Goal: Obtain resource: Download file/media

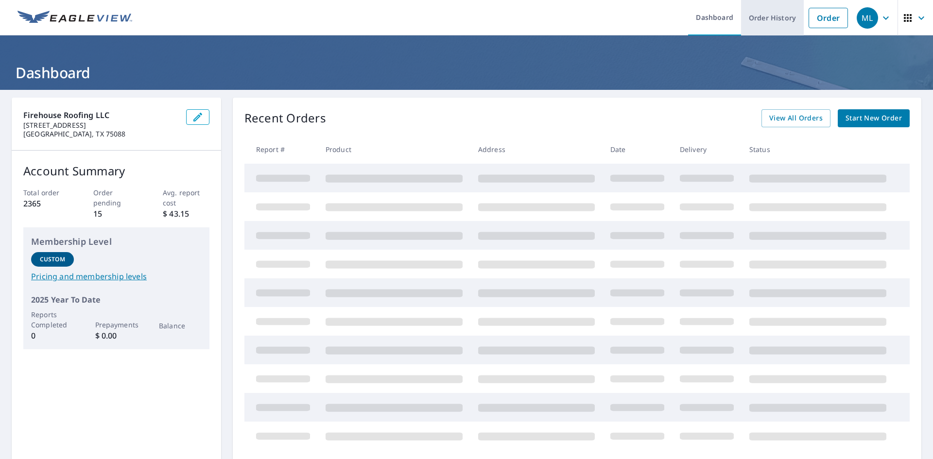
click at [782, 20] on link "Order History" at bounding box center [772, 17] width 63 height 35
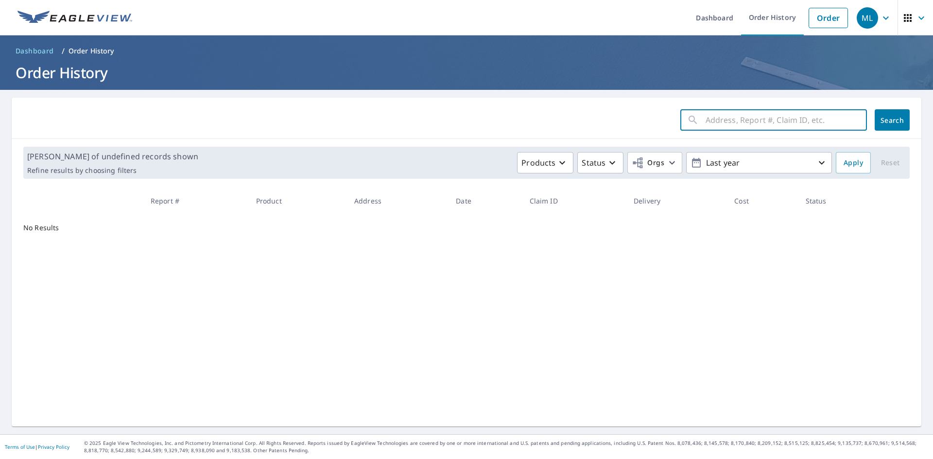
click at [724, 121] on input "text" at bounding box center [785, 119] width 161 height 27
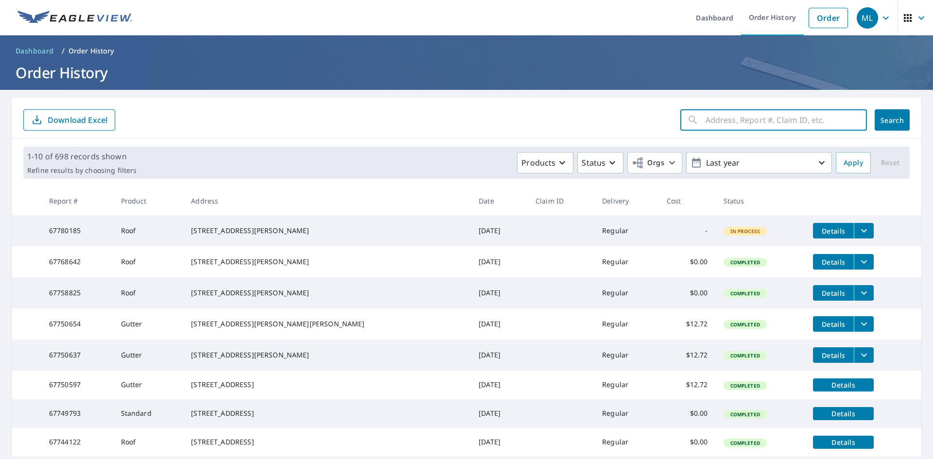
type input "[STREET_ADDRESS][PERSON_NAME]"
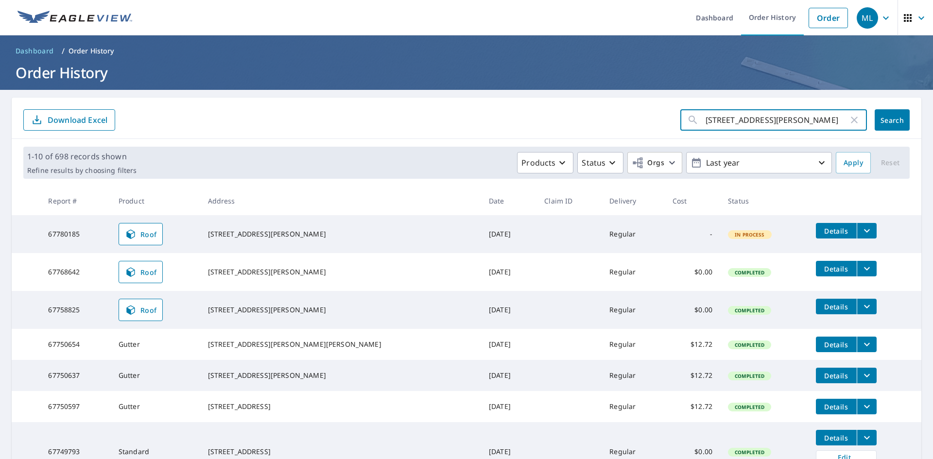
click button "Search" at bounding box center [891, 119] width 35 height 21
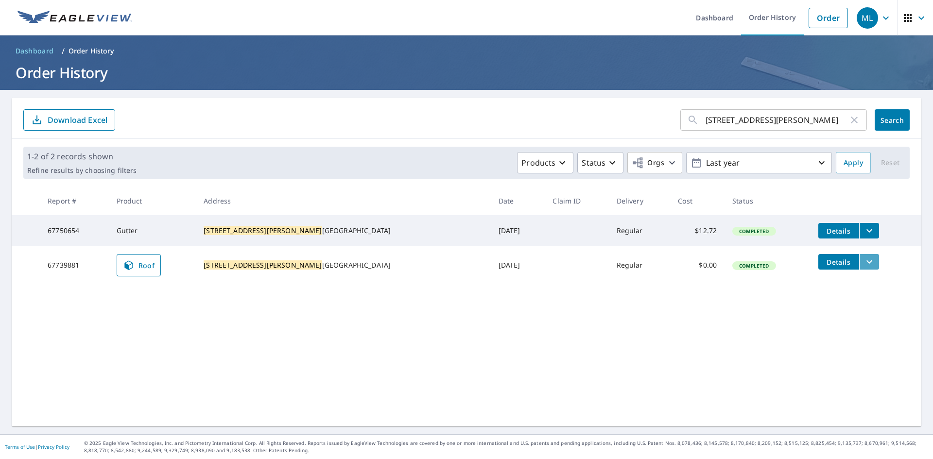
click at [863, 267] on icon "filesDropdownBtn-67739881" at bounding box center [869, 262] width 12 height 12
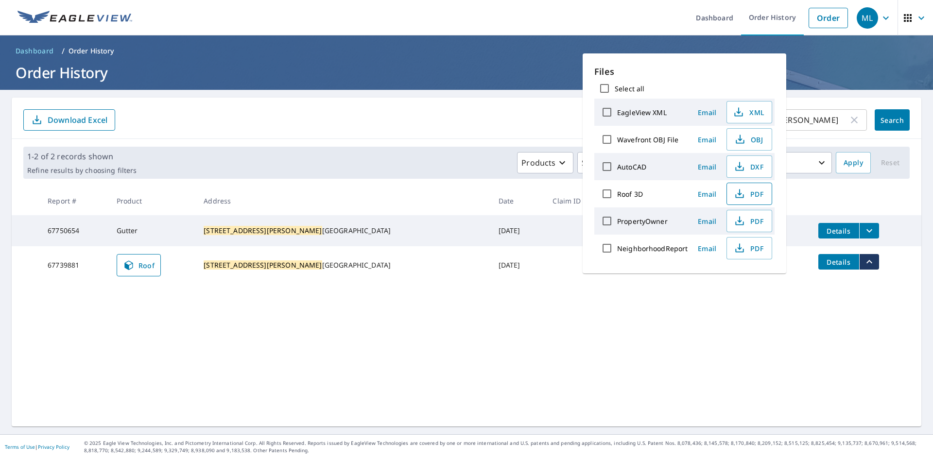
click at [747, 196] on span "PDF" at bounding box center [748, 194] width 31 height 12
click at [777, 14] on link "Order History" at bounding box center [772, 17] width 63 height 35
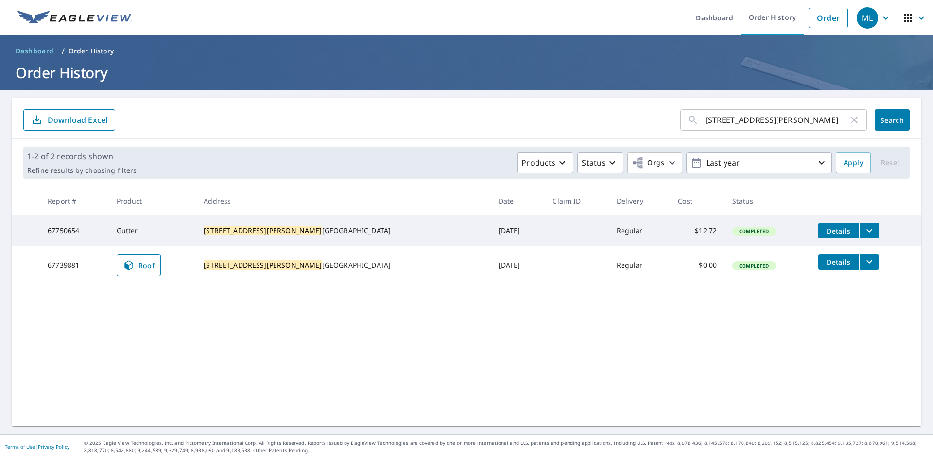
click at [763, 120] on input "[STREET_ADDRESS][PERSON_NAME]" at bounding box center [776, 119] width 143 height 27
type input "2"
click at [694, 115] on div "​" at bounding box center [773, 119] width 187 height 21
paste input "[STREET_ADDRESS]"
type input "[STREET_ADDRESS]"
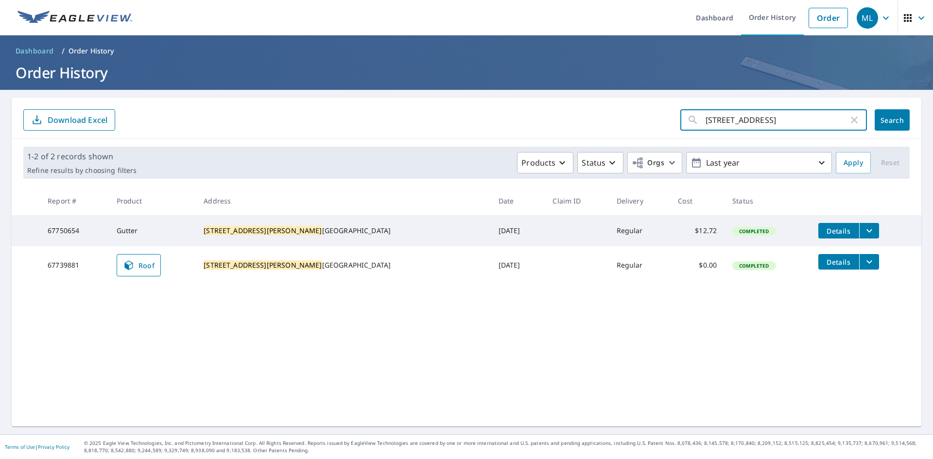
click at [882, 122] on span "Search" at bounding box center [891, 120] width 19 height 9
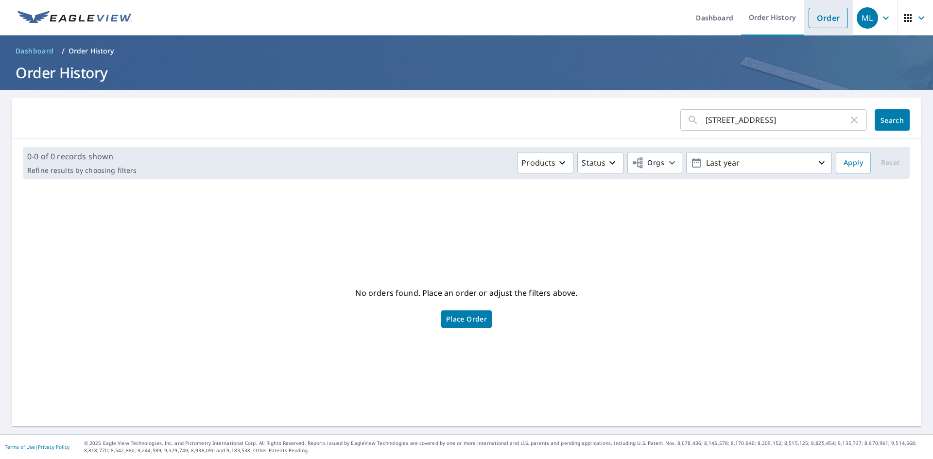
click at [821, 23] on link "Order" at bounding box center [827, 18] width 39 height 20
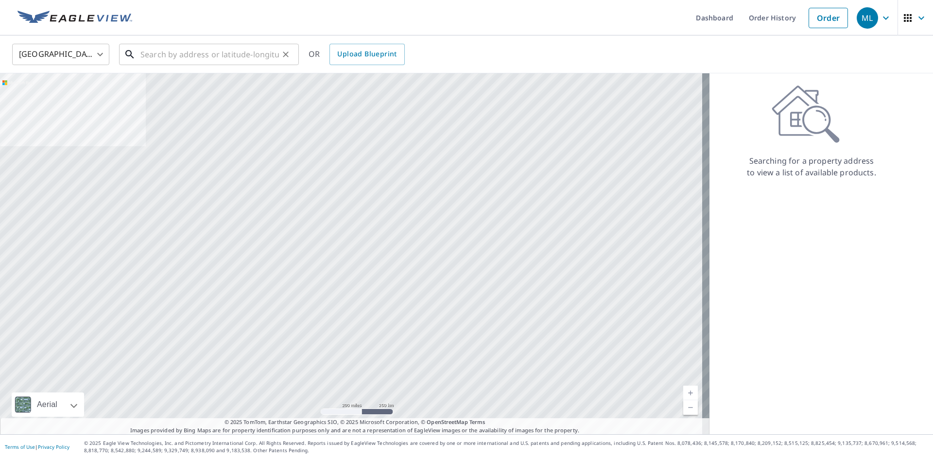
click at [162, 55] on input "text" at bounding box center [209, 54] width 138 height 27
paste input "[STREET_ADDRESS]"
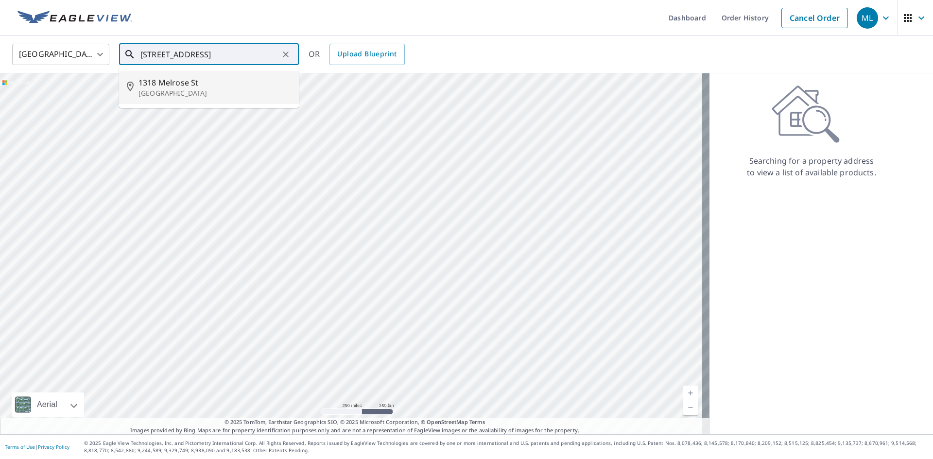
click at [179, 89] on p "[GEOGRAPHIC_DATA]" at bounding box center [214, 93] width 153 height 10
type input "[STREET_ADDRESS]"
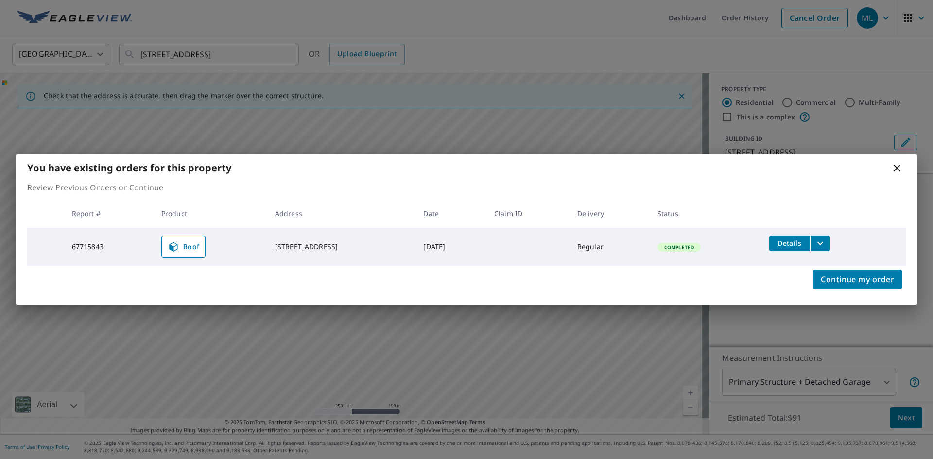
click at [824, 242] on icon "filesDropdownBtn-67715843" at bounding box center [820, 244] width 12 height 12
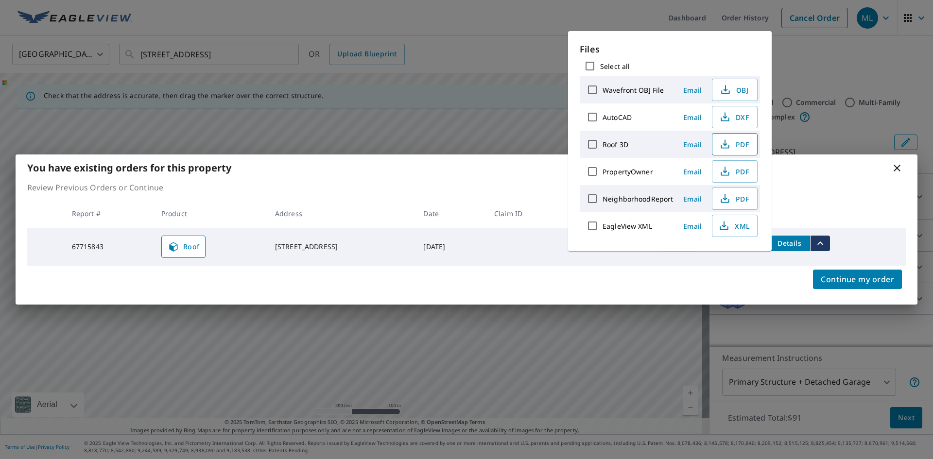
click at [751, 146] on button "PDF" at bounding box center [735, 144] width 46 height 22
click at [899, 166] on icon at bounding box center [896, 168] width 7 height 7
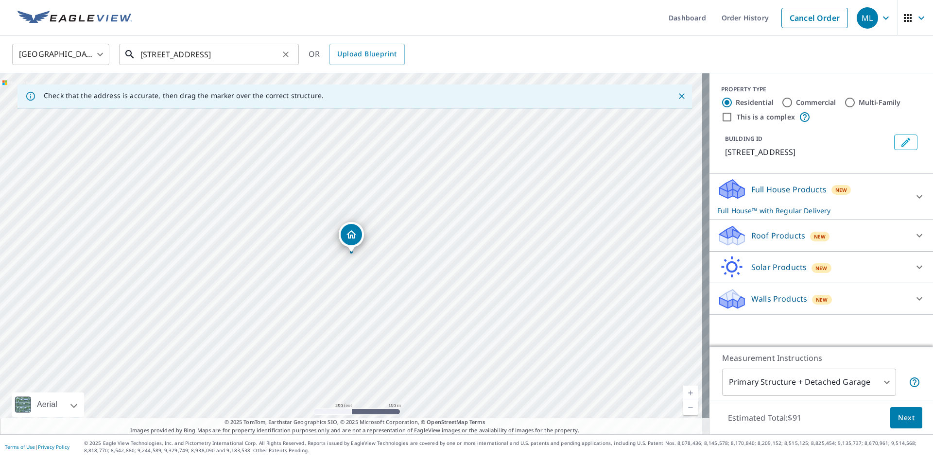
click at [196, 54] on input "[STREET_ADDRESS]" at bounding box center [209, 54] width 138 height 27
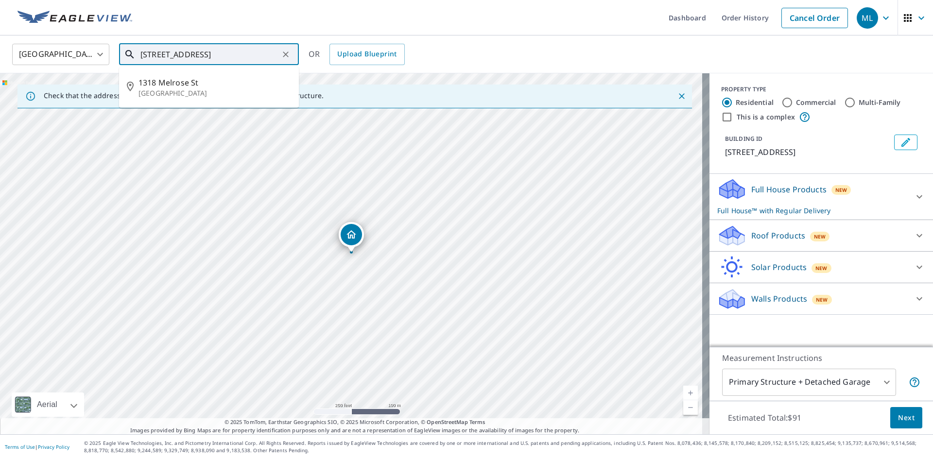
click at [287, 53] on icon "Clear" at bounding box center [286, 54] width 6 height 6
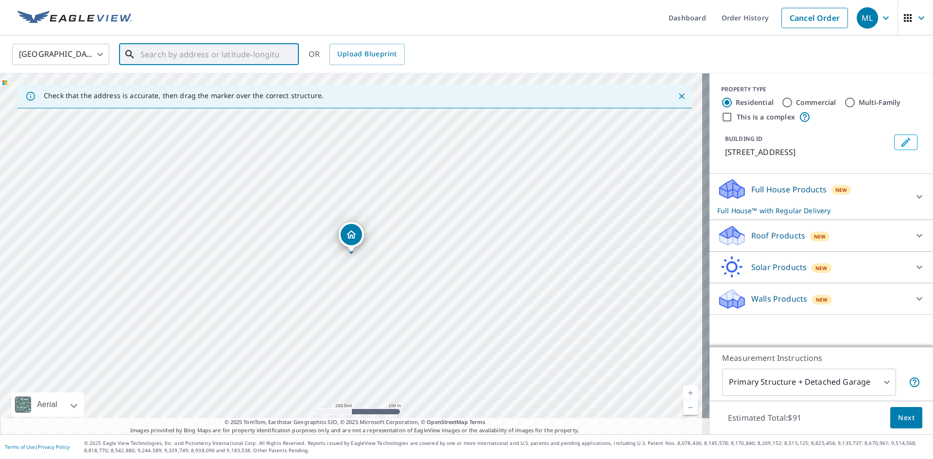
paste input "[STREET_ADDRESS]"
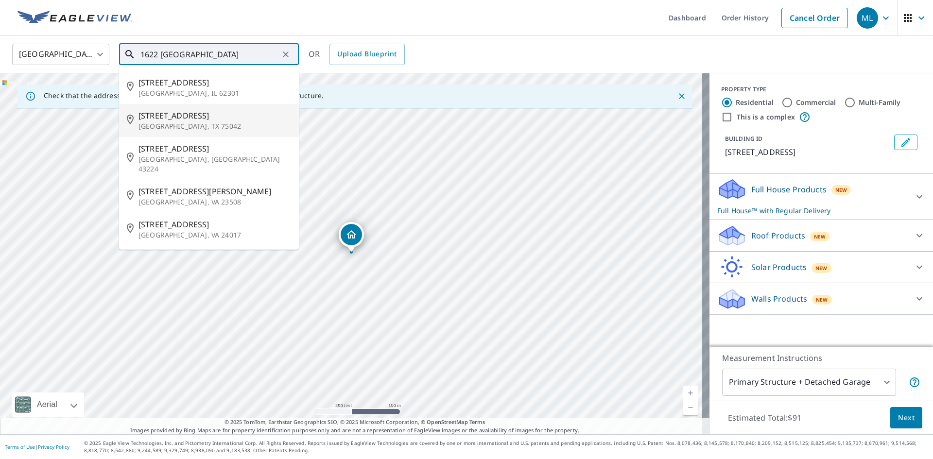
click at [191, 126] on p "[GEOGRAPHIC_DATA], TX 75042" at bounding box center [214, 126] width 153 height 10
type input "[STREET_ADDRESS]"
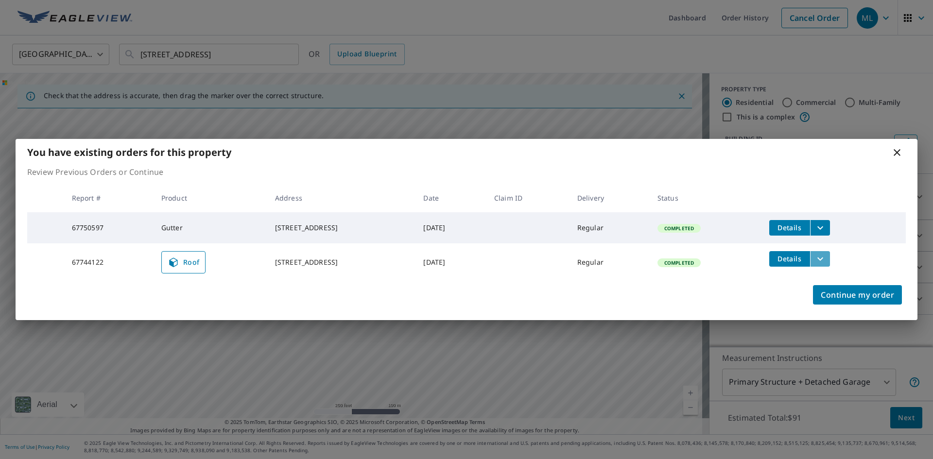
click at [824, 263] on icon "filesDropdownBtn-67744122" at bounding box center [820, 259] width 12 height 12
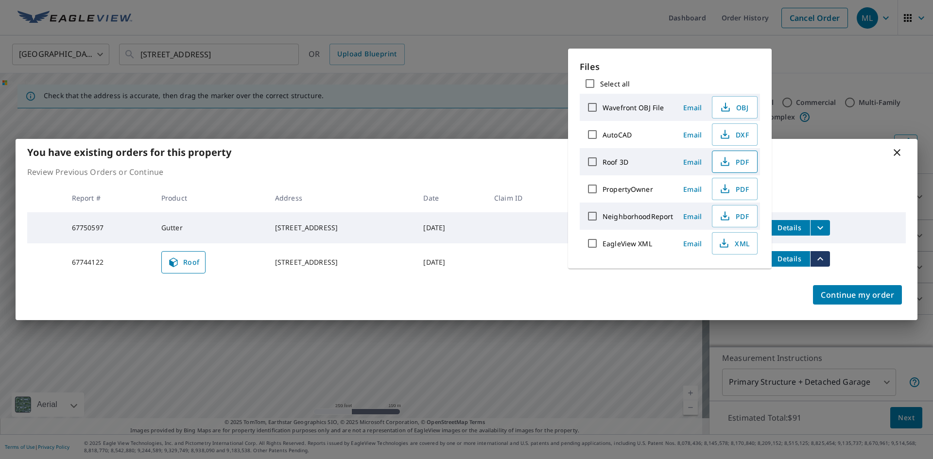
click at [739, 159] on span "PDF" at bounding box center [733, 162] width 31 height 12
